Goal: Transaction & Acquisition: Book appointment/travel/reservation

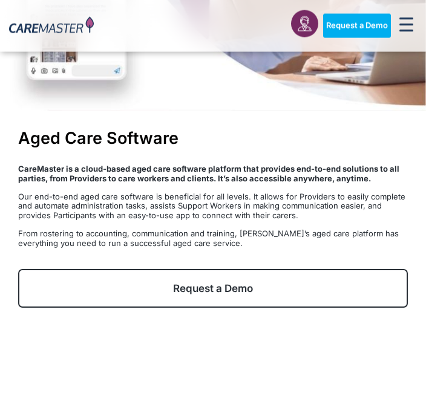
scroll to position [289, 0]
click at [282, 273] on link "Request a Demo" at bounding box center [213, 288] width 390 height 39
